Goal: Information Seeking & Learning: Learn about a topic

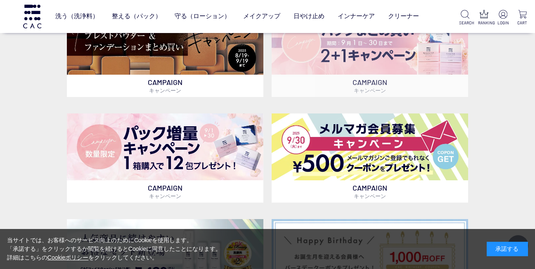
scroll to position [165, 0]
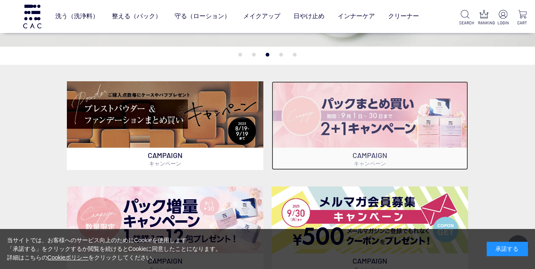
click at [366, 111] on img at bounding box center [370, 114] width 197 height 67
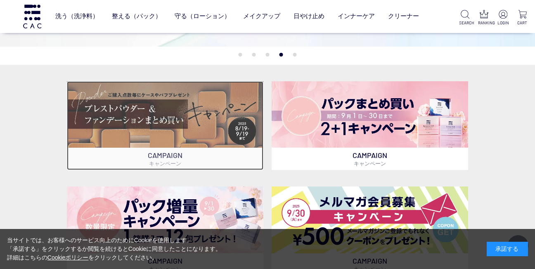
click at [193, 102] on img at bounding box center [165, 114] width 197 height 67
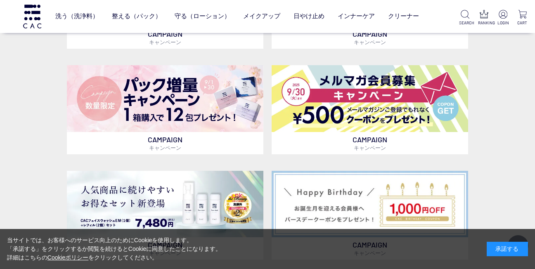
scroll to position [289, 0]
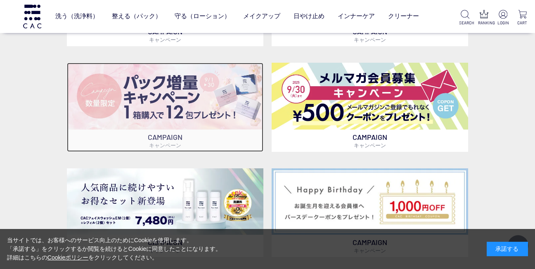
click at [162, 100] on img at bounding box center [165, 96] width 197 height 67
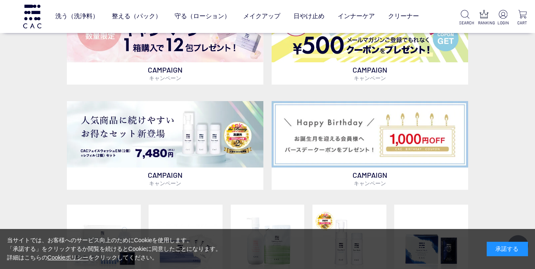
scroll to position [413, 0]
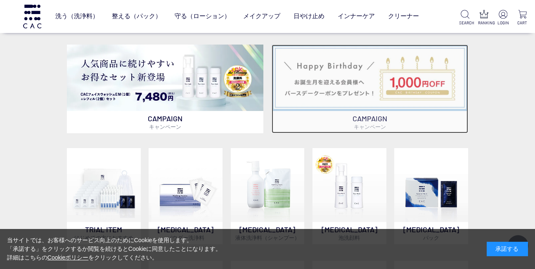
click at [376, 88] on img at bounding box center [370, 78] width 197 height 67
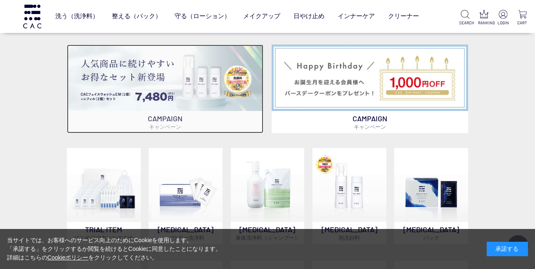
click at [154, 86] on img at bounding box center [165, 78] width 197 height 67
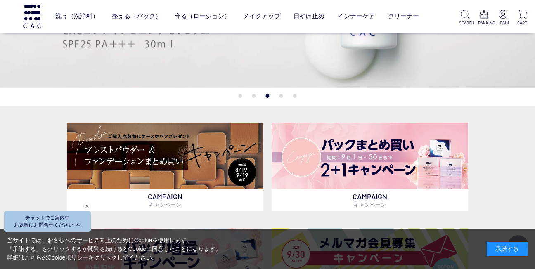
scroll to position [207, 0]
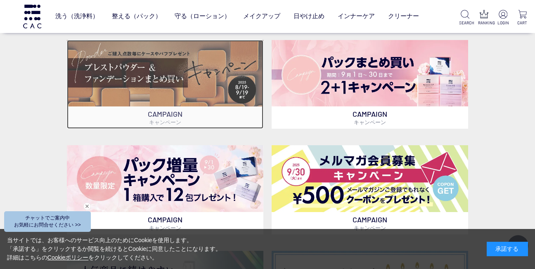
click at [145, 79] on img at bounding box center [165, 73] width 197 height 67
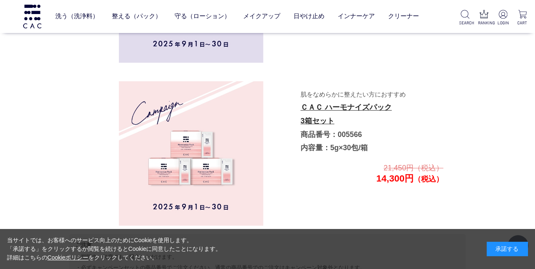
scroll to position [1675, 0]
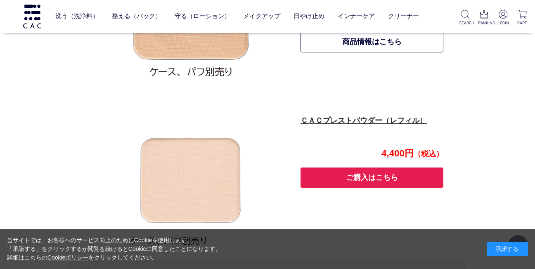
scroll to position [532, 0]
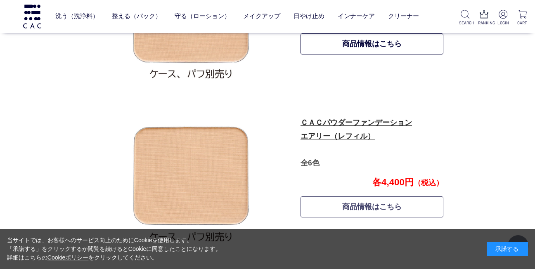
click at [362, 209] on link "商品情報はこちら" at bounding box center [372, 207] width 143 height 21
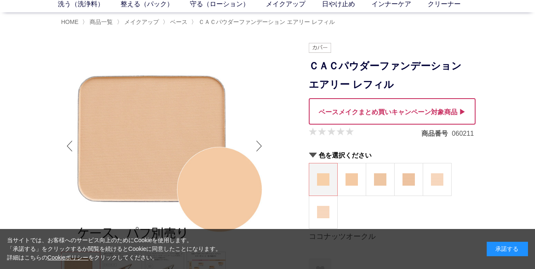
scroll to position [41, 0]
click at [346, 181] on figure at bounding box center [352, 180] width 28 height 32
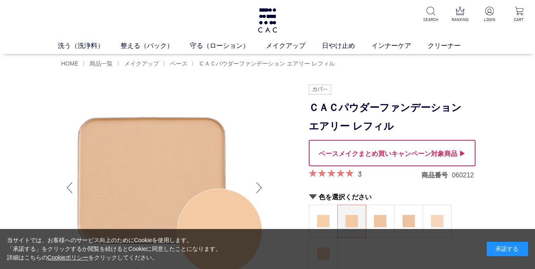
scroll to position [83, 0]
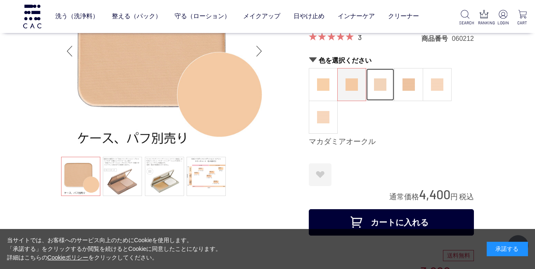
click at [387, 88] on figure at bounding box center [380, 85] width 28 height 32
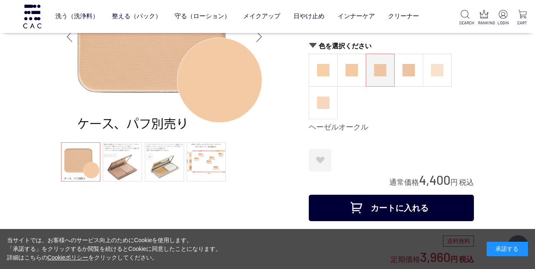
scroll to position [83, 0]
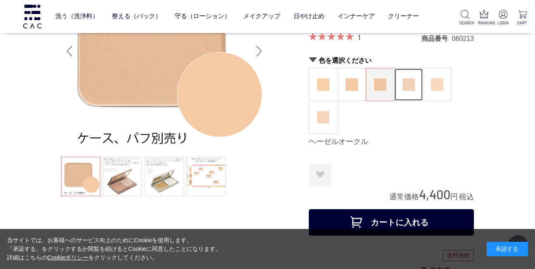
click at [412, 86] on img at bounding box center [409, 85] width 12 height 12
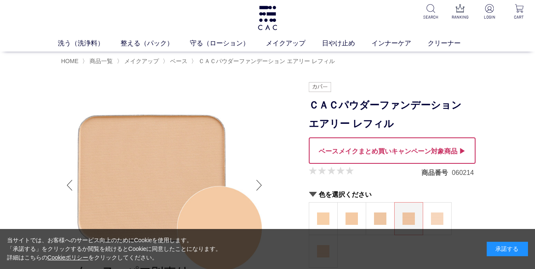
scroll to position [124, 0]
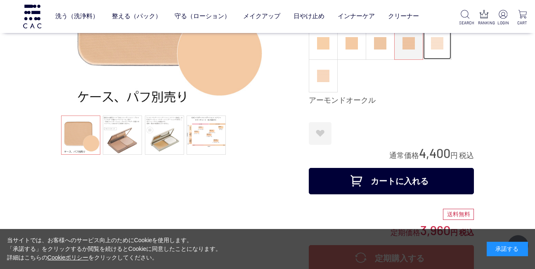
click at [437, 43] on img at bounding box center [437, 43] width 12 height 12
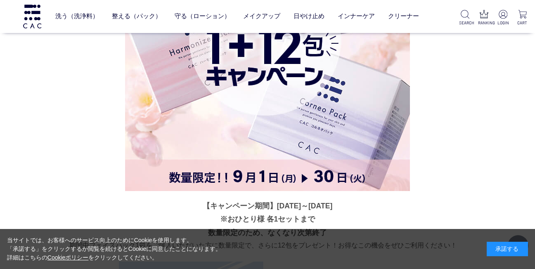
scroll to position [2156, 0]
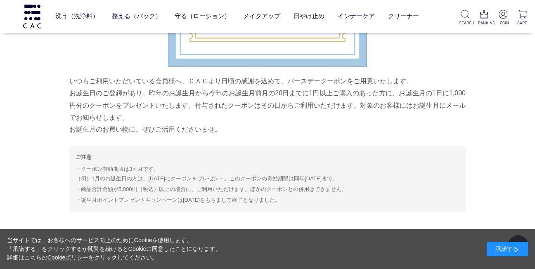
scroll to position [3664, 0]
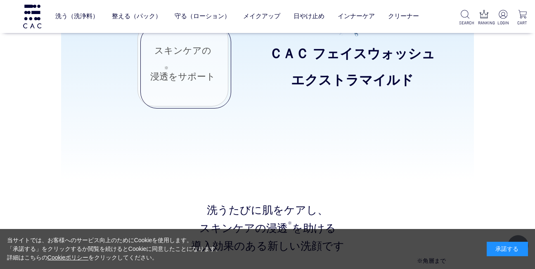
scroll to position [702, 0]
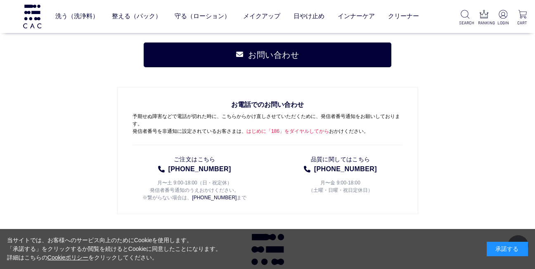
scroll to position [4058, 0]
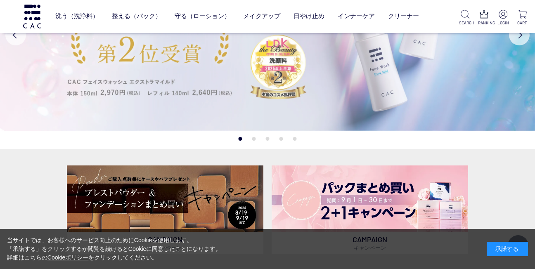
scroll to position [41, 0]
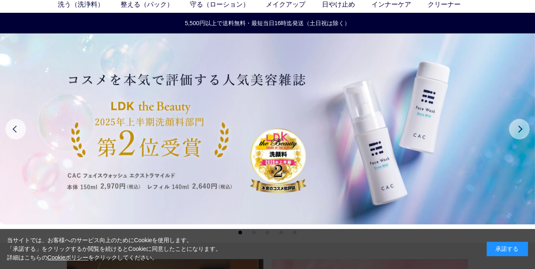
click at [516, 126] on button "Next" at bounding box center [519, 129] width 21 height 21
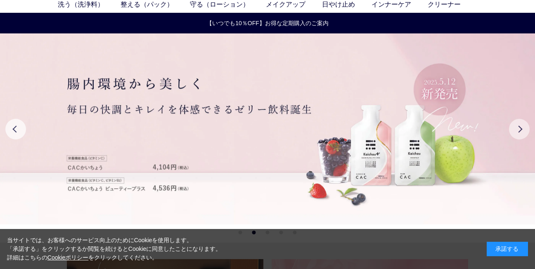
click at [518, 129] on button "Next" at bounding box center [519, 129] width 21 height 21
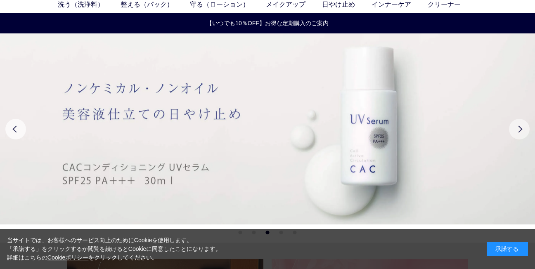
click at [518, 129] on button "Next" at bounding box center [519, 129] width 21 height 21
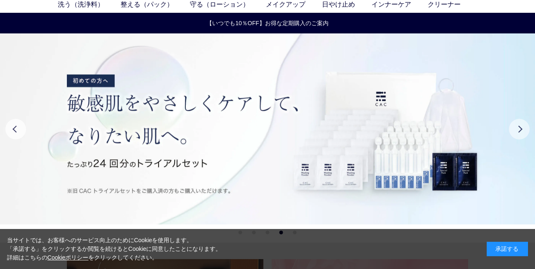
click at [518, 129] on button "Next" at bounding box center [519, 129] width 21 height 21
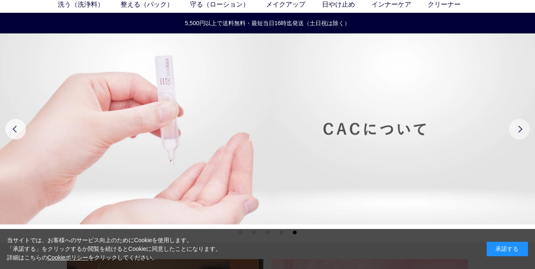
click at [518, 129] on button "Next" at bounding box center [519, 129] width 21 height 21
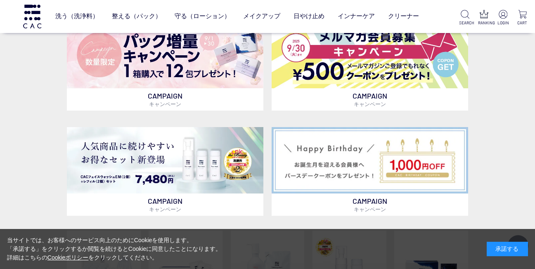
scroll to position [207, 0]
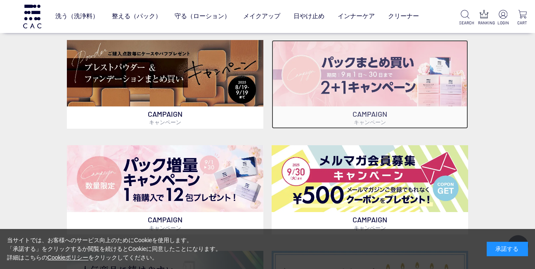
click at [352, 93] on img at bounding box center [370, 73] width 197 height 67
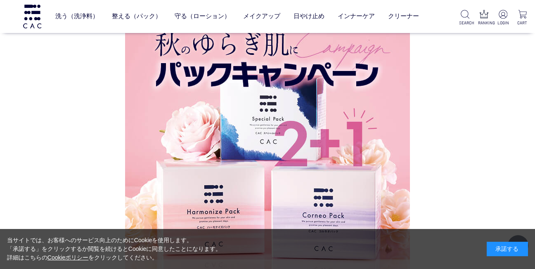
scroll to position [972, 0]
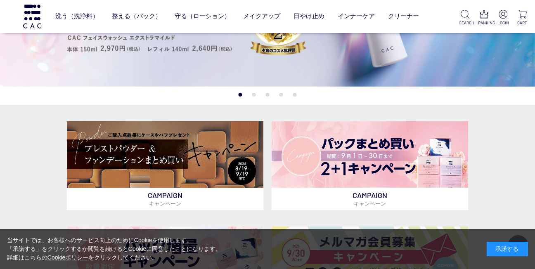
scroll to position [124, 0]
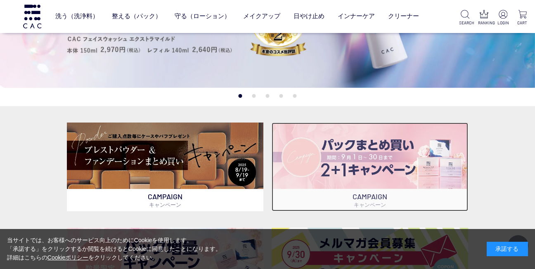
click at [407, 152] on img at bounding box center [370, 156] width 197 height 67
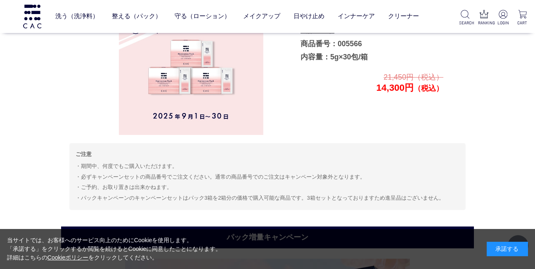
scroll to position [1799, 0]
